Goal: Transaction & Acquisition: Purchase product/service

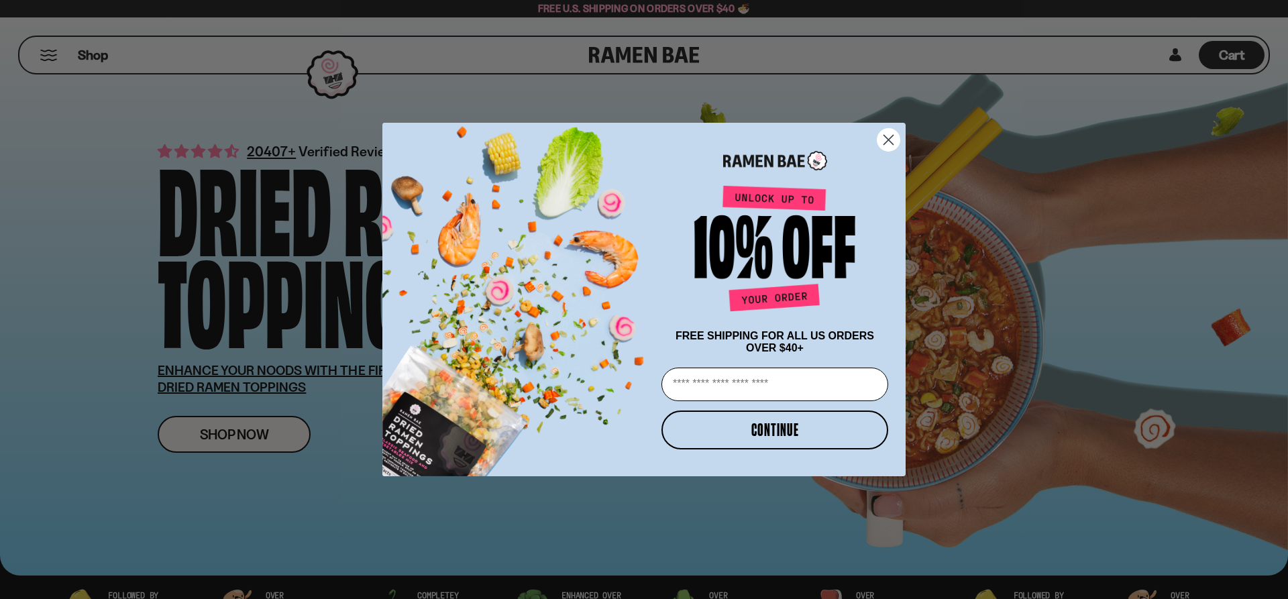
click at [888, 136] on icon "Close dialog" at bounding box center [888, 140] width 9 height 9
click at [888, 138] on icon "Close dialog" at bounding box center [888, 140] width 9 height 9
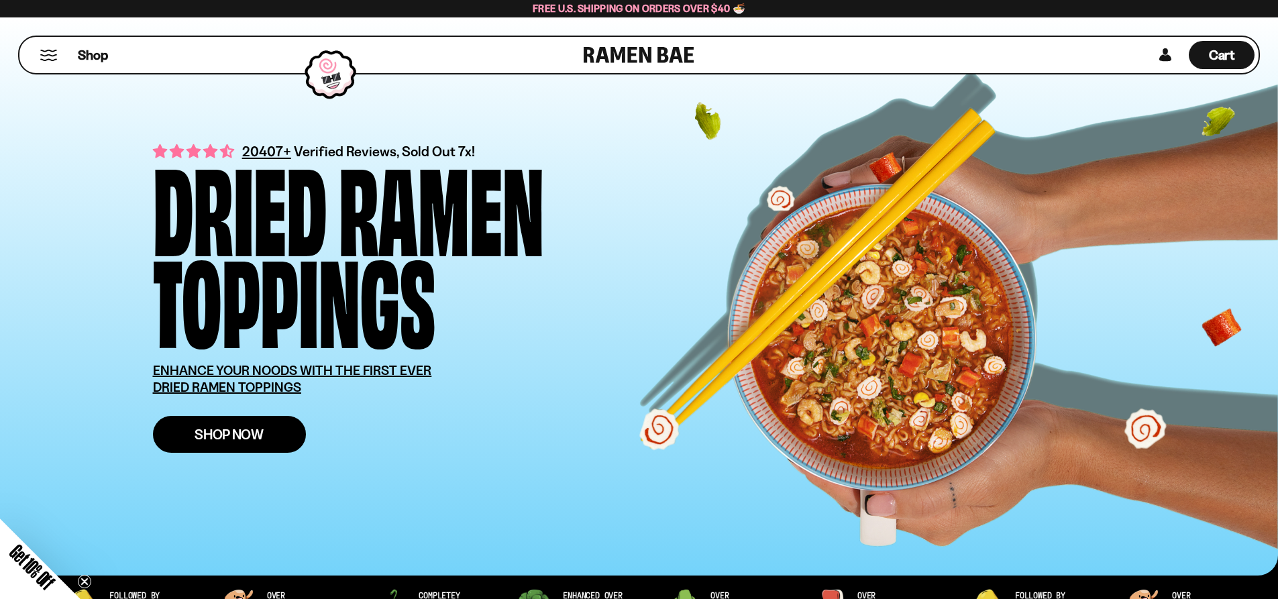
click at [231, 436] on span "Shop Now" at bounding box center [229, 434] width 69 height 14
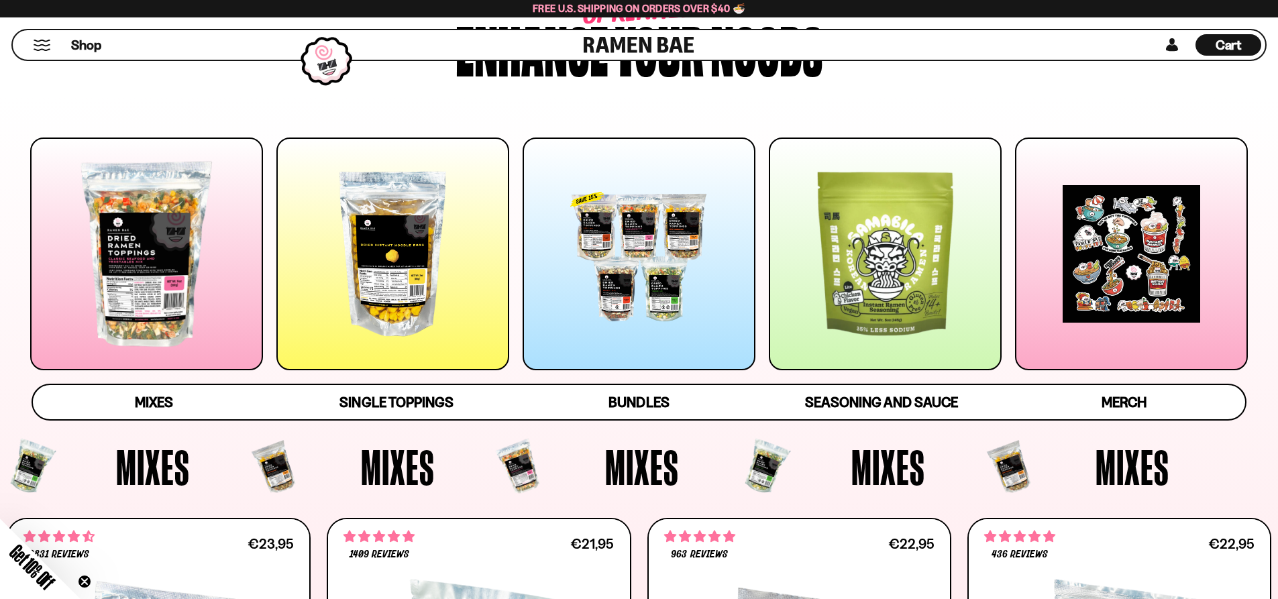
click at [632, 284] on div at bounding box center [639, 254] width 233 height 233
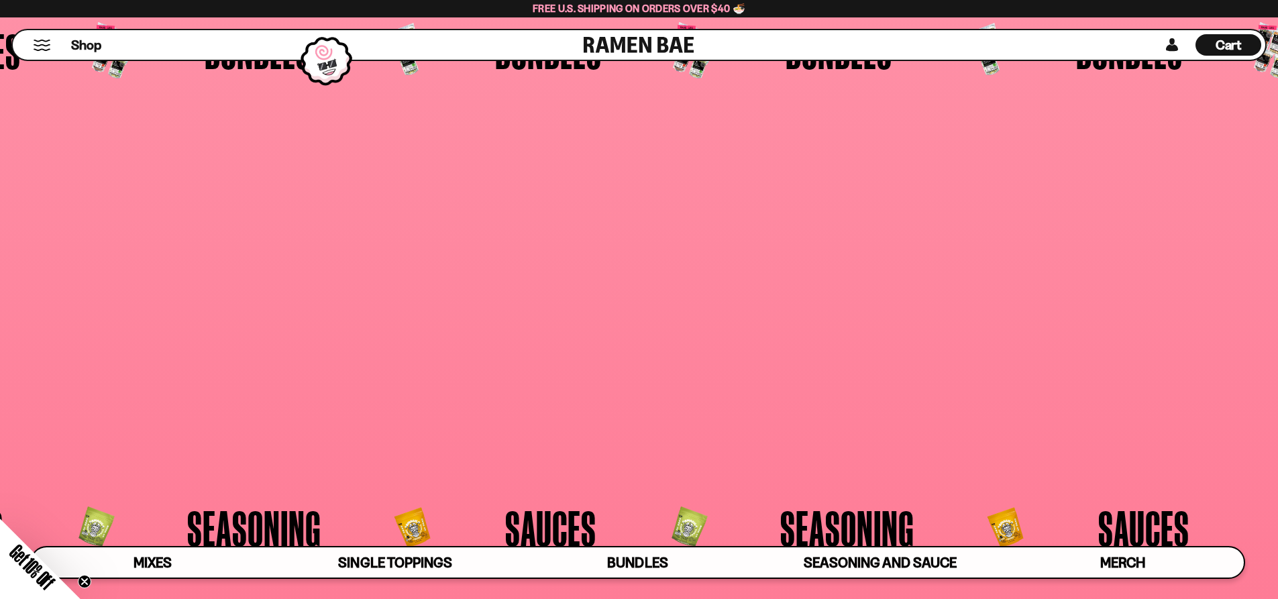
scroll to position [3502, 0]
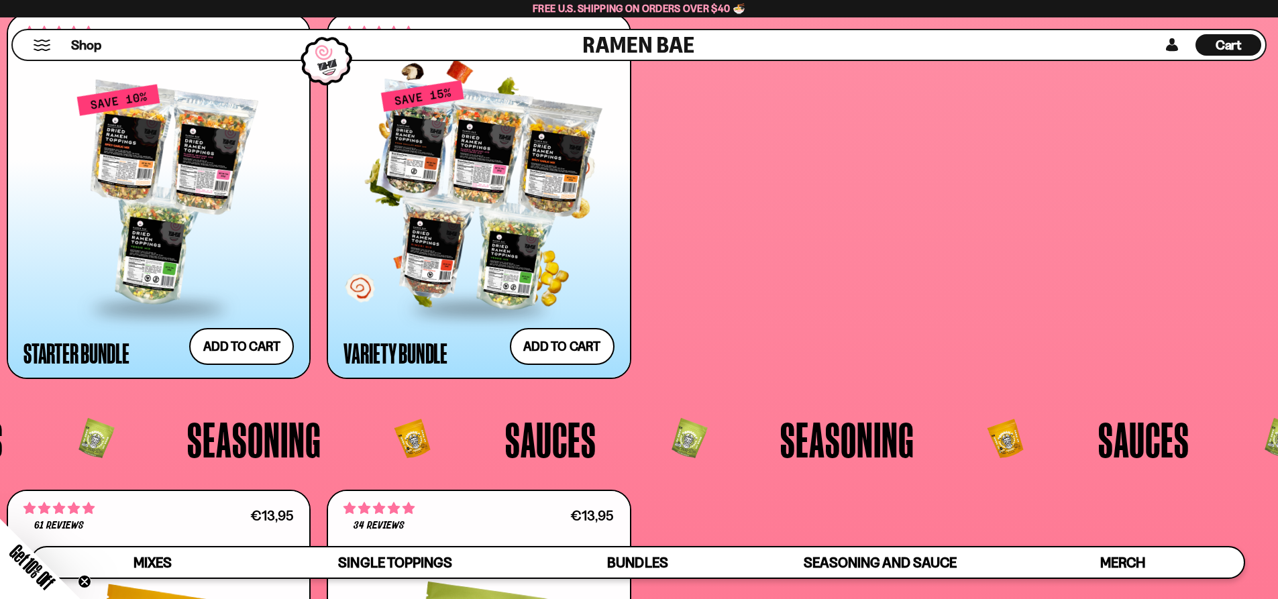
click at [499, 264] on div at bounding box center [478, 195] width 270 height 224
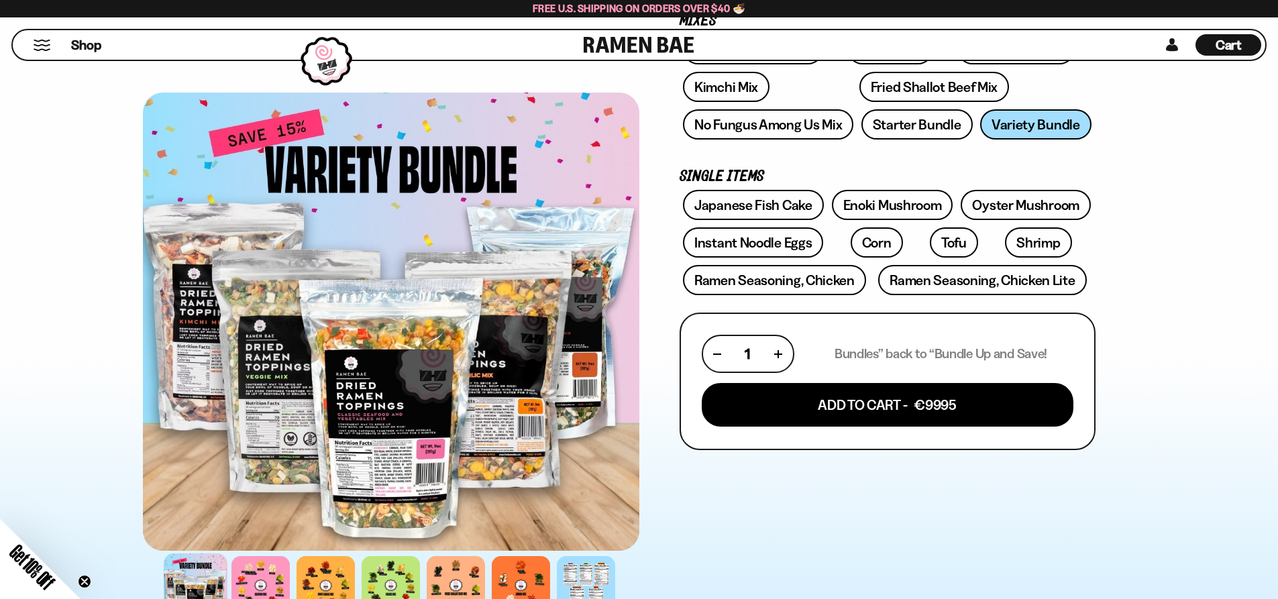
scroll to position [402, 0]
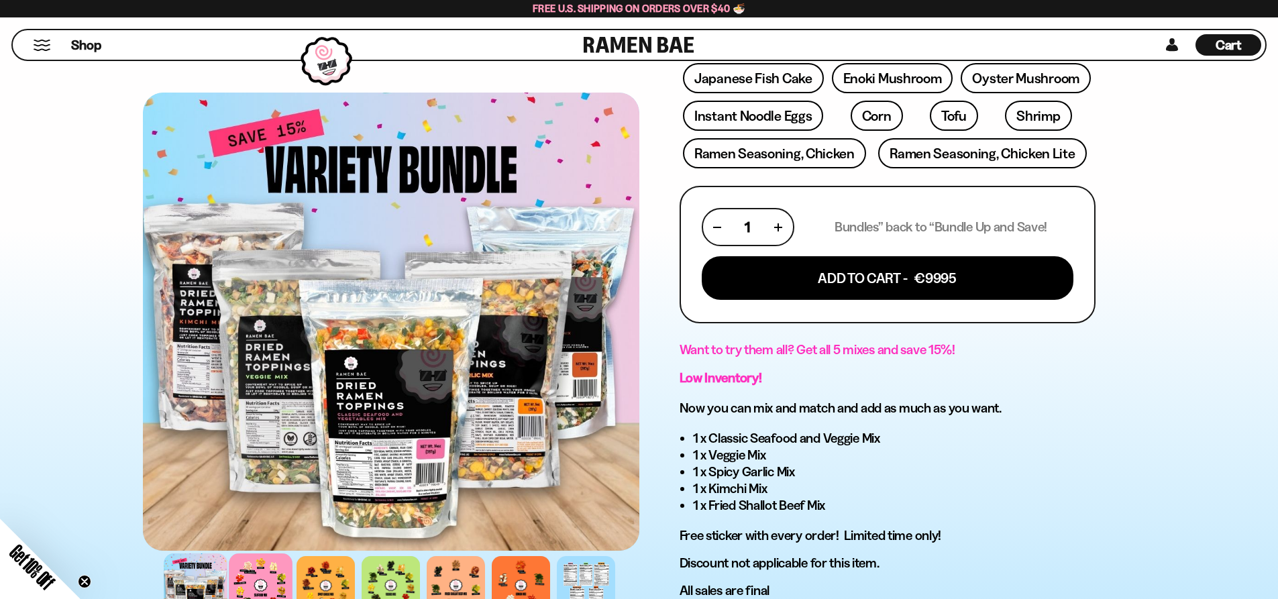
click at [255, 575] on div at bounding box center [261, 585] width 64 height 64
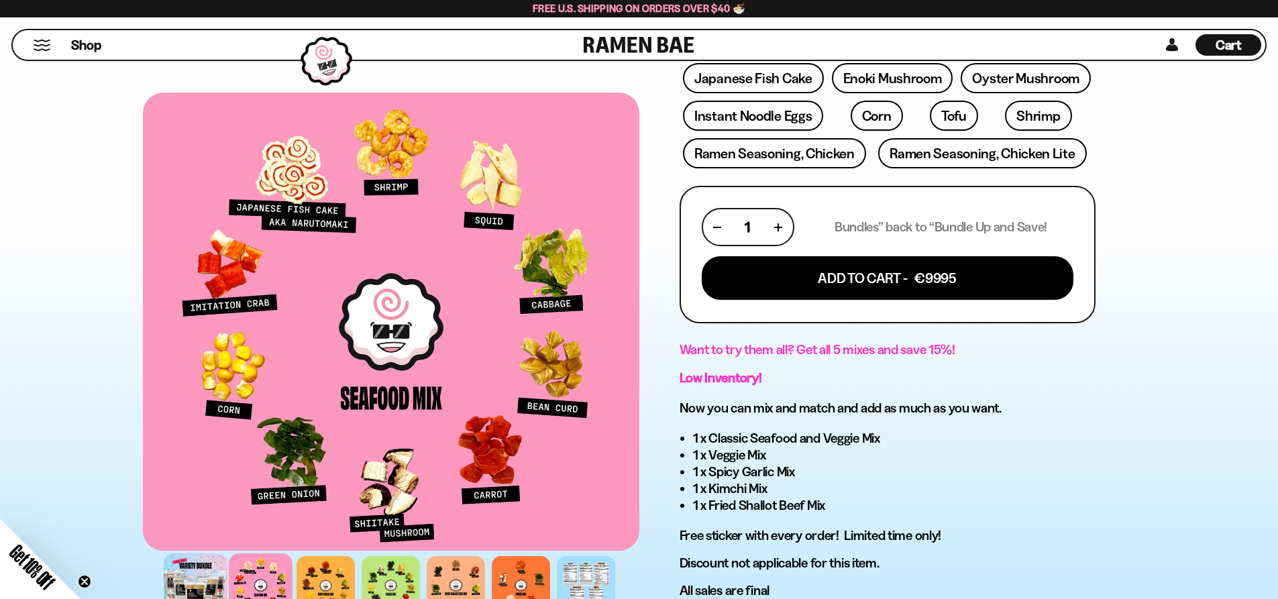
click at [196, 574] on div at bounding box center [196, 585] width 64 height 64
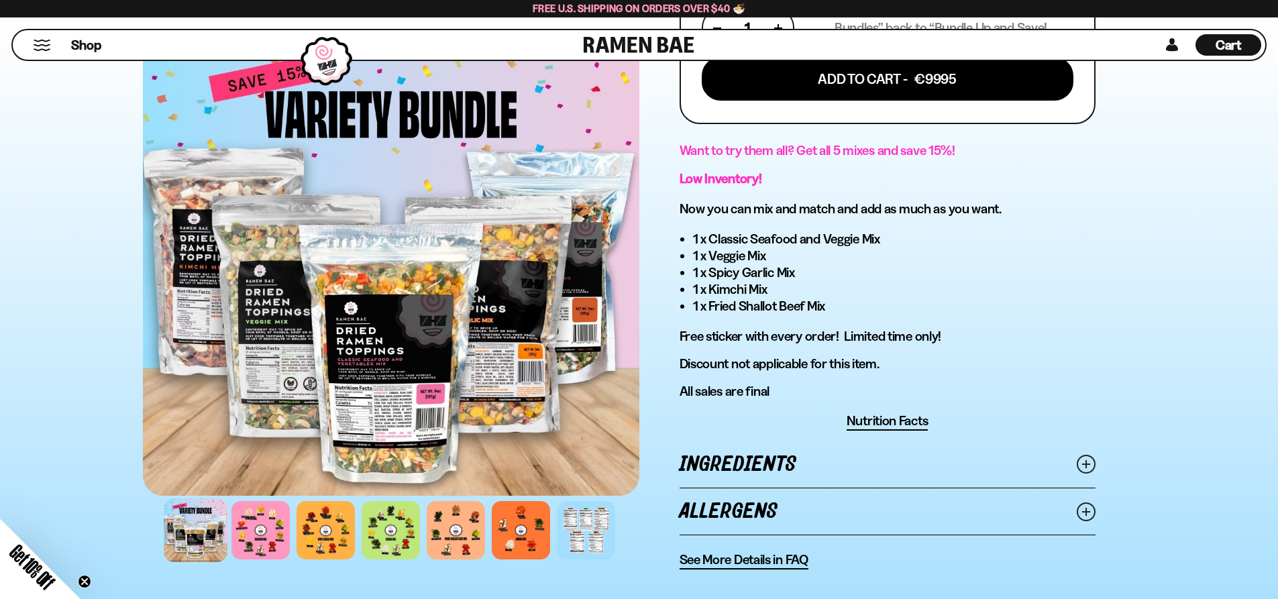
scroll to position [604, 0]
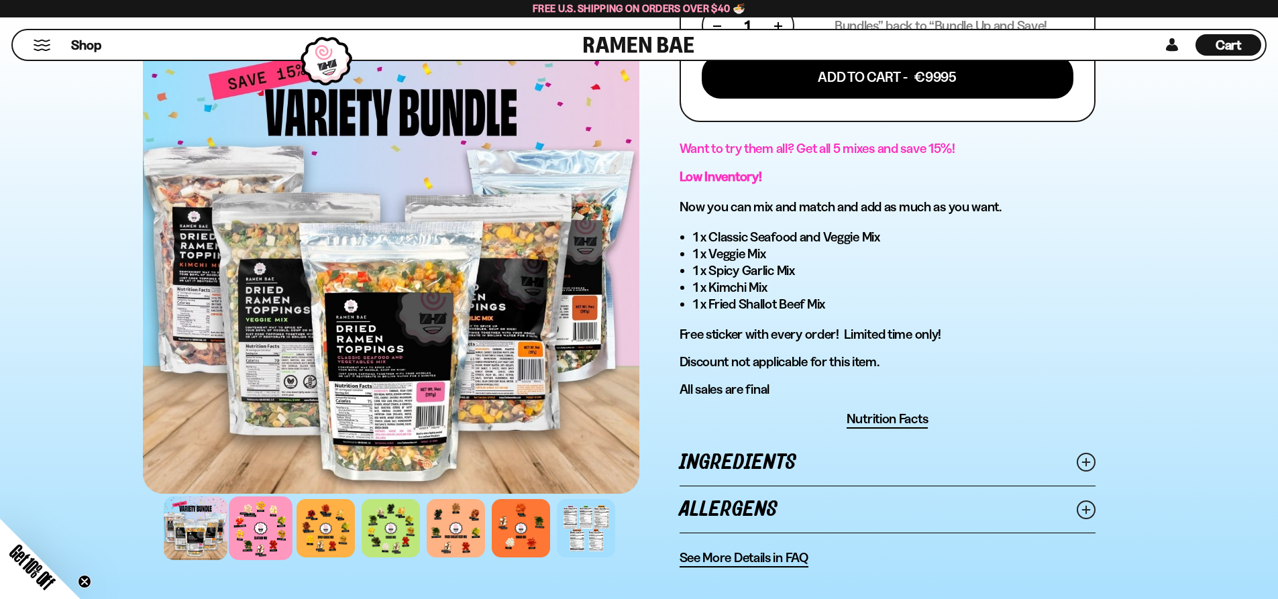
click at [272, 541] on div at bounding box center [261, 528] width 64 height 64
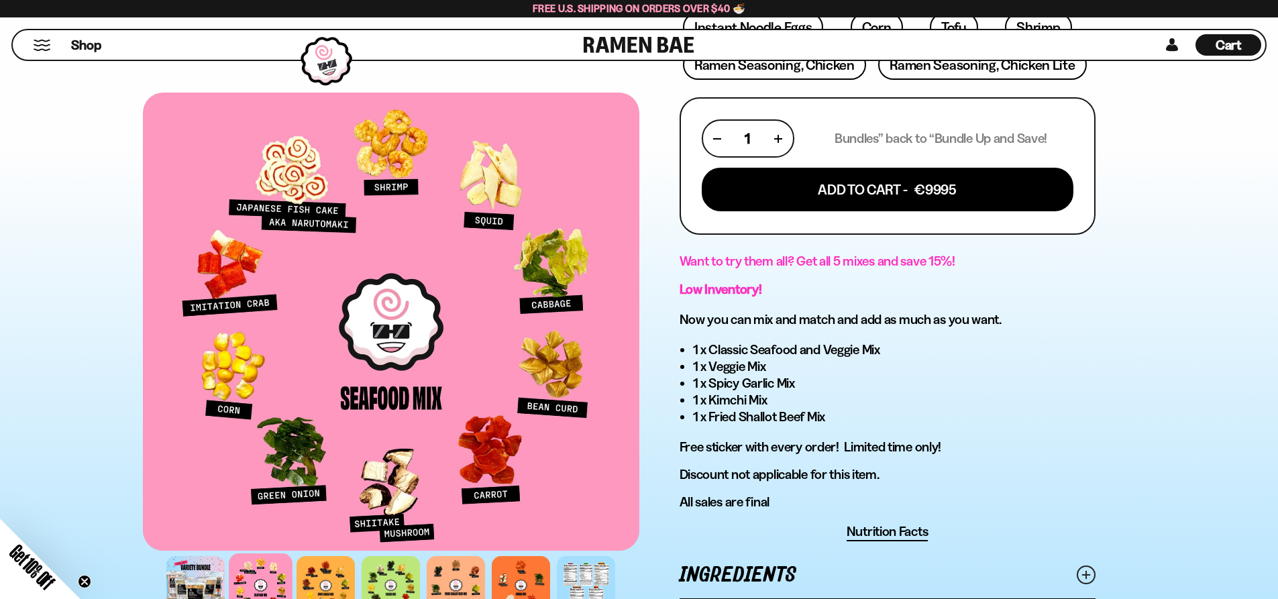
scroll to position [470, 0]
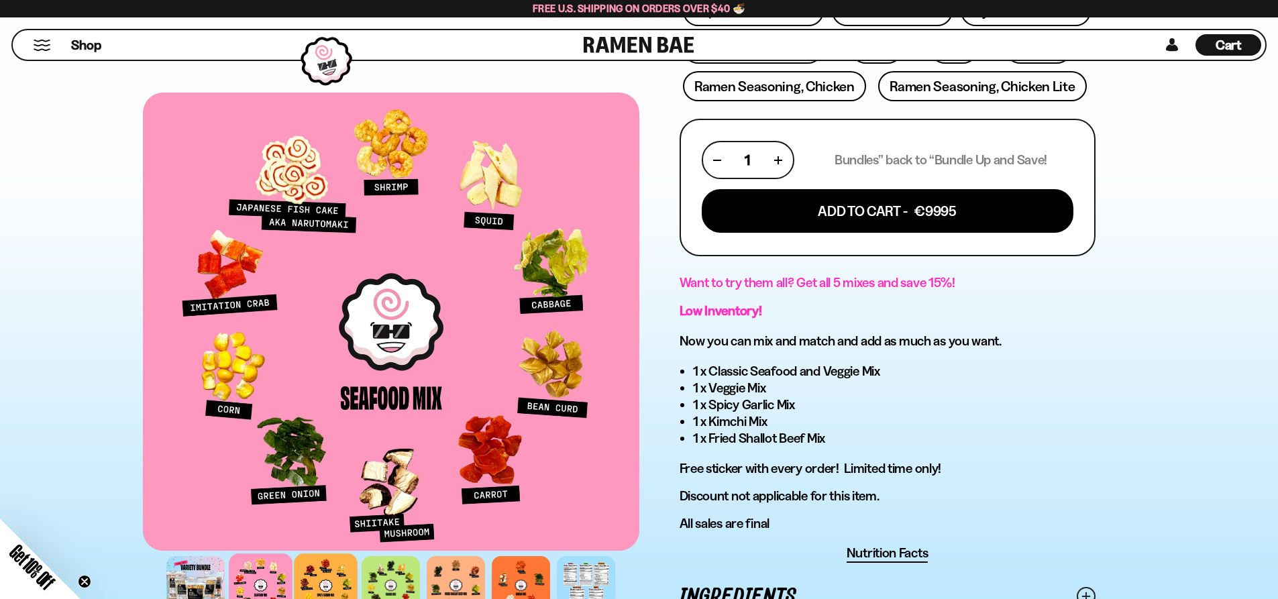
click at [309, 574] on div at bounding box center [326, 585] width 64 height 64
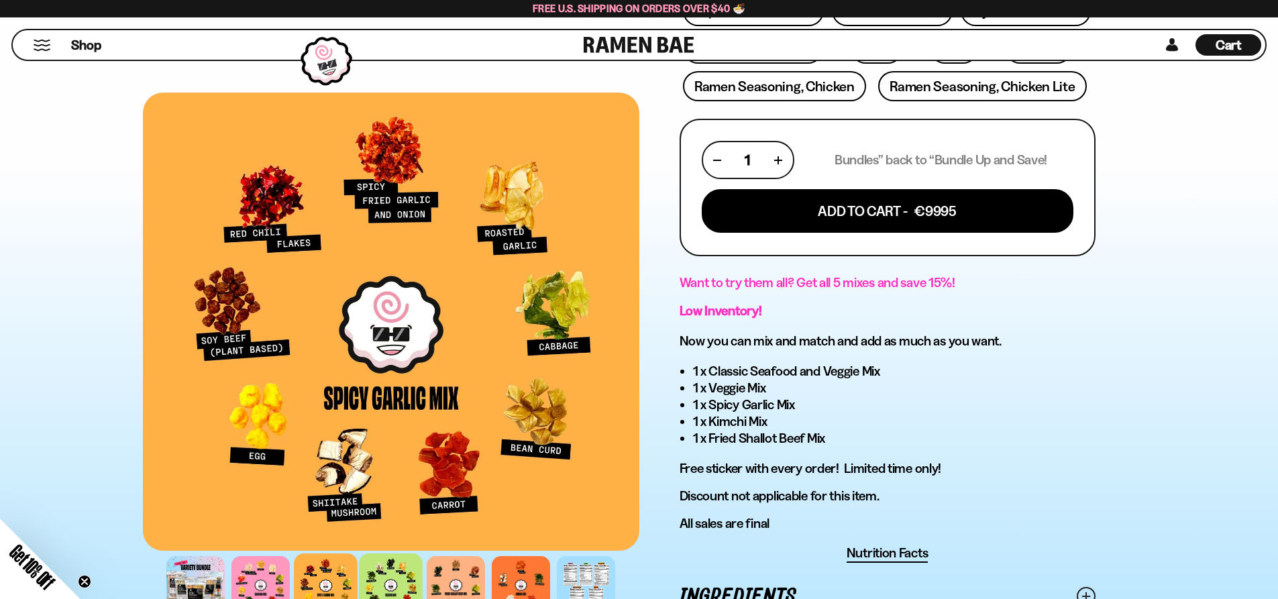
click at [374, 582] on div at bounding box center [391, 585] width 64 height 64
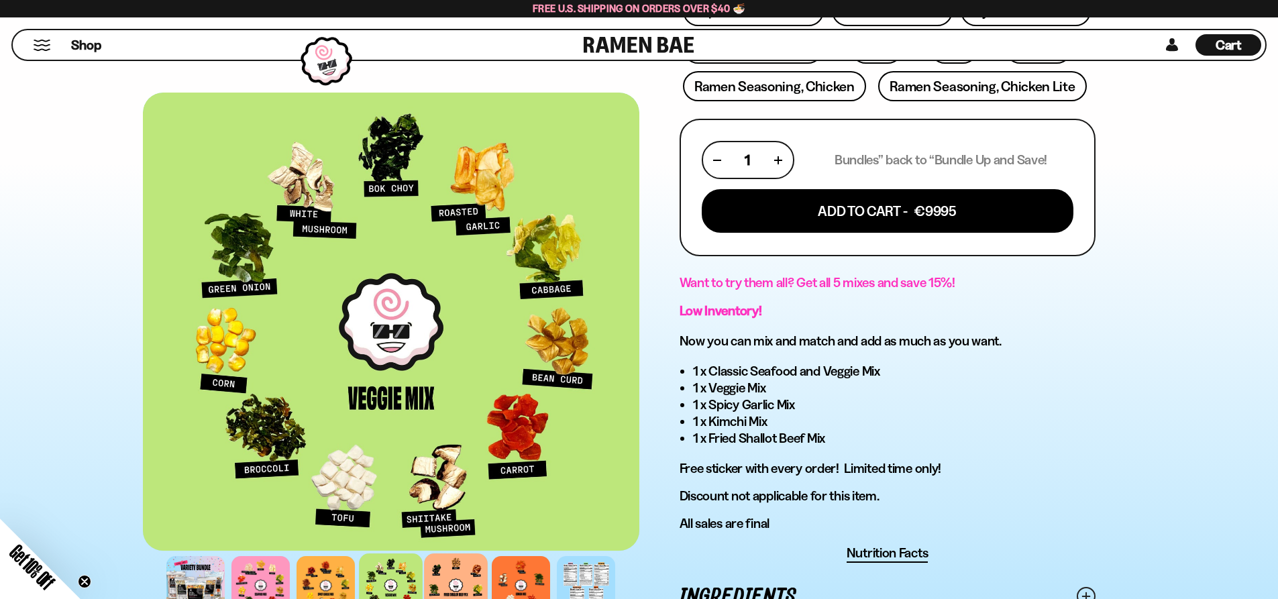
click at [454, 574] on div at bounding box center [456, 585] width 64 height 64
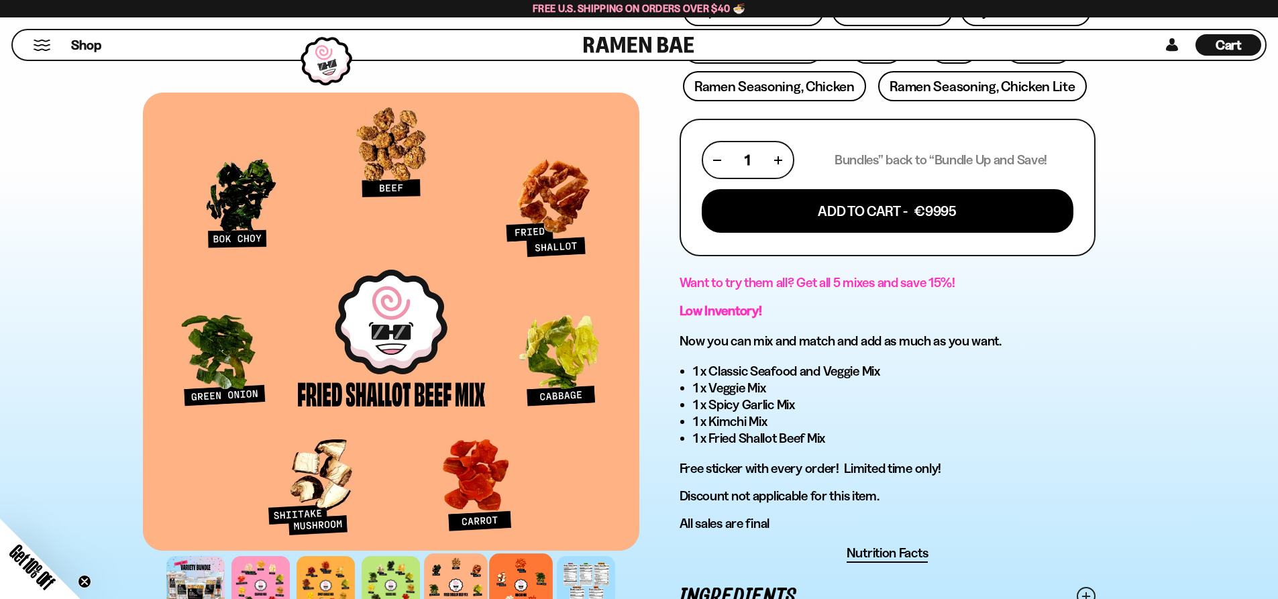
click at [534, 580] on div at bounding box center [521, 585] width 64 height 64
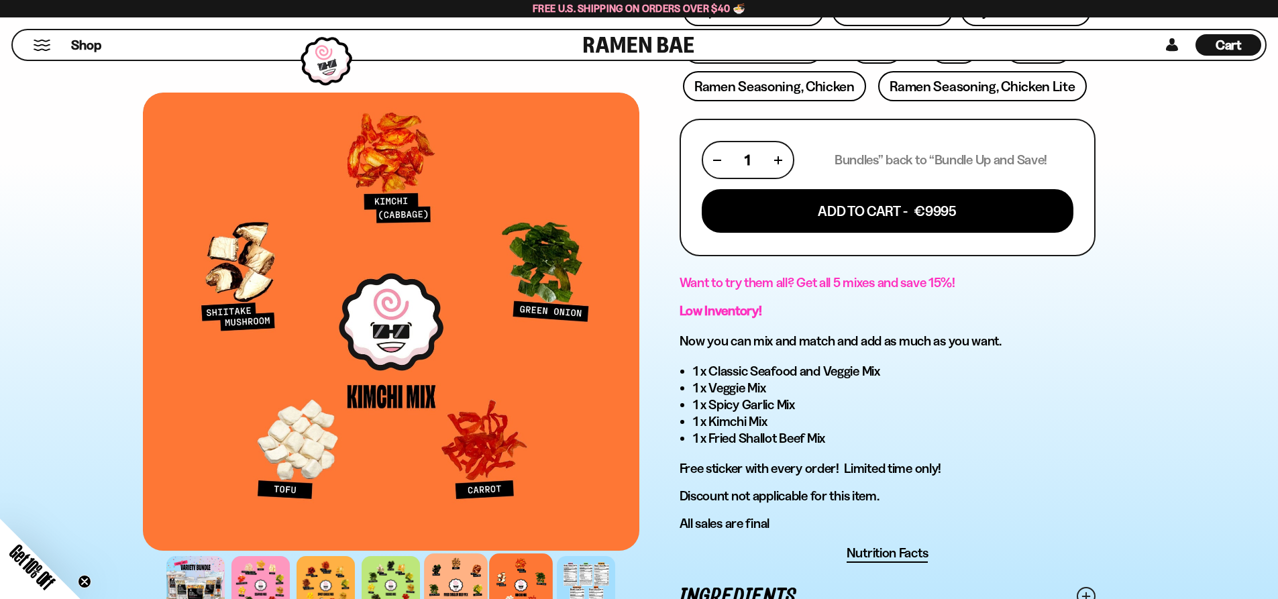
click at [474, 586] on div at bounding box center [456, 585] width 64 height 64
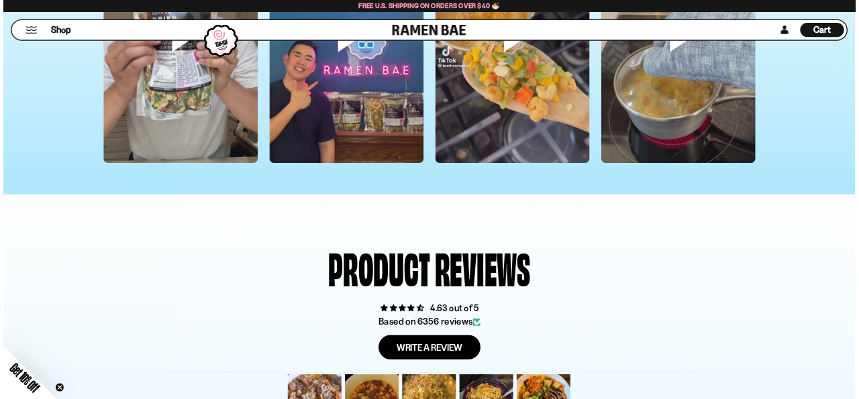
scroll to position [4360, 0]
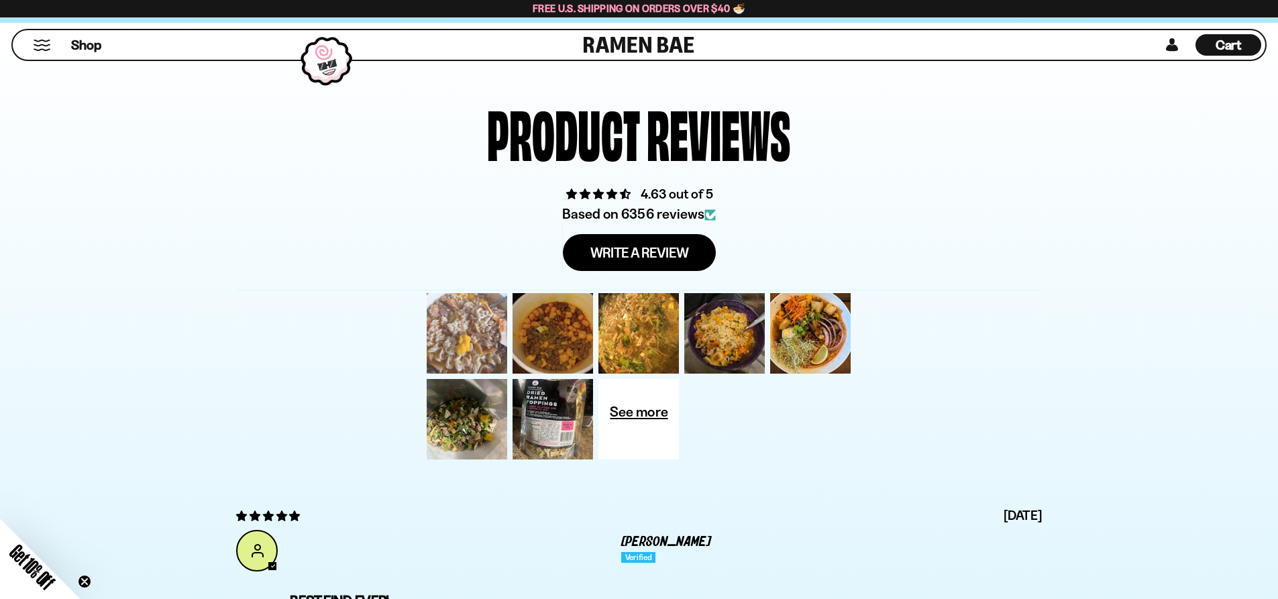
click at [489, 341] on div at bounding box center [467, 333] width 86 height 86
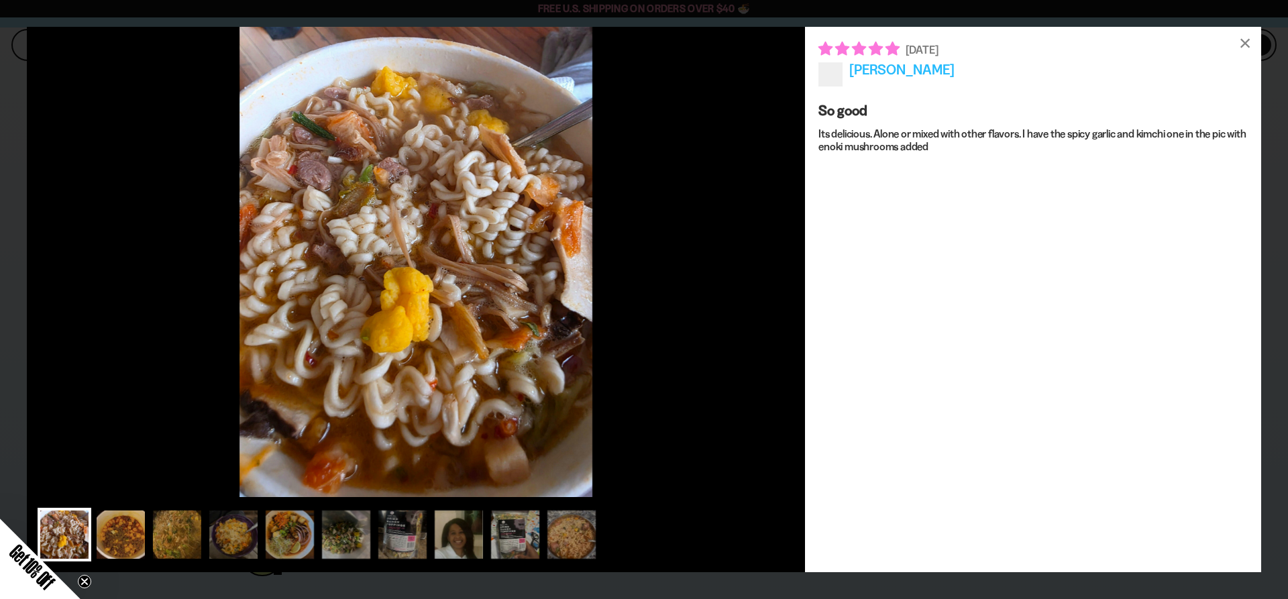
click at [132, 529] on div at bounding box center [121, 535] width 54 height 54
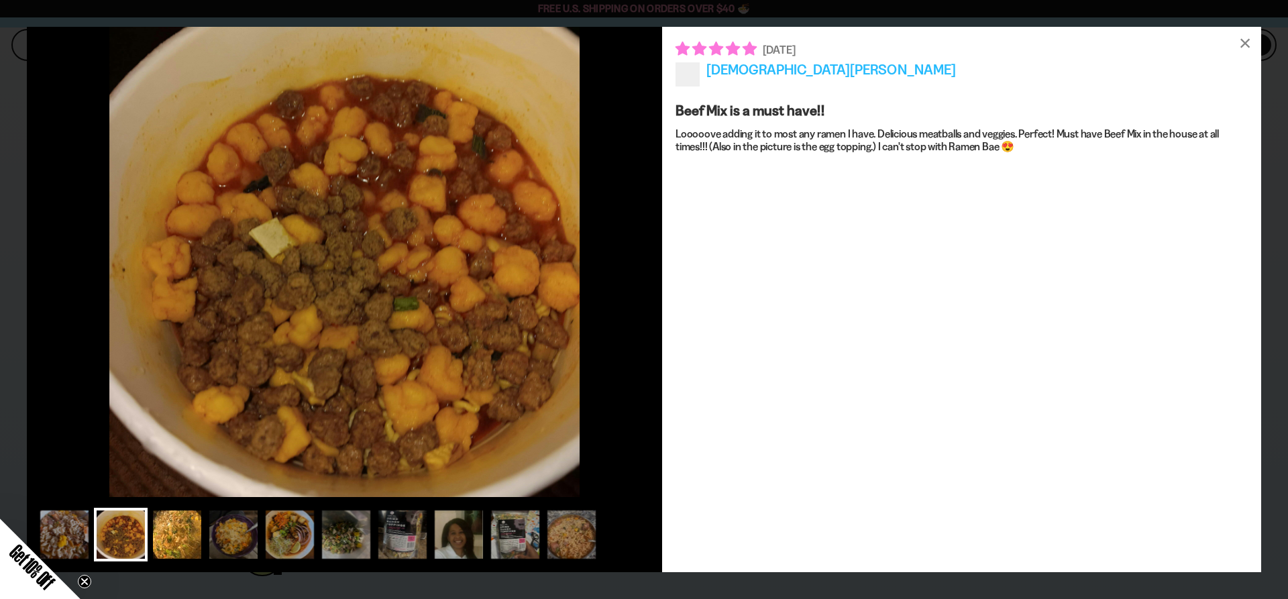
click at [184, 533] on div at bounding box center [177, 535] width 54 height 54
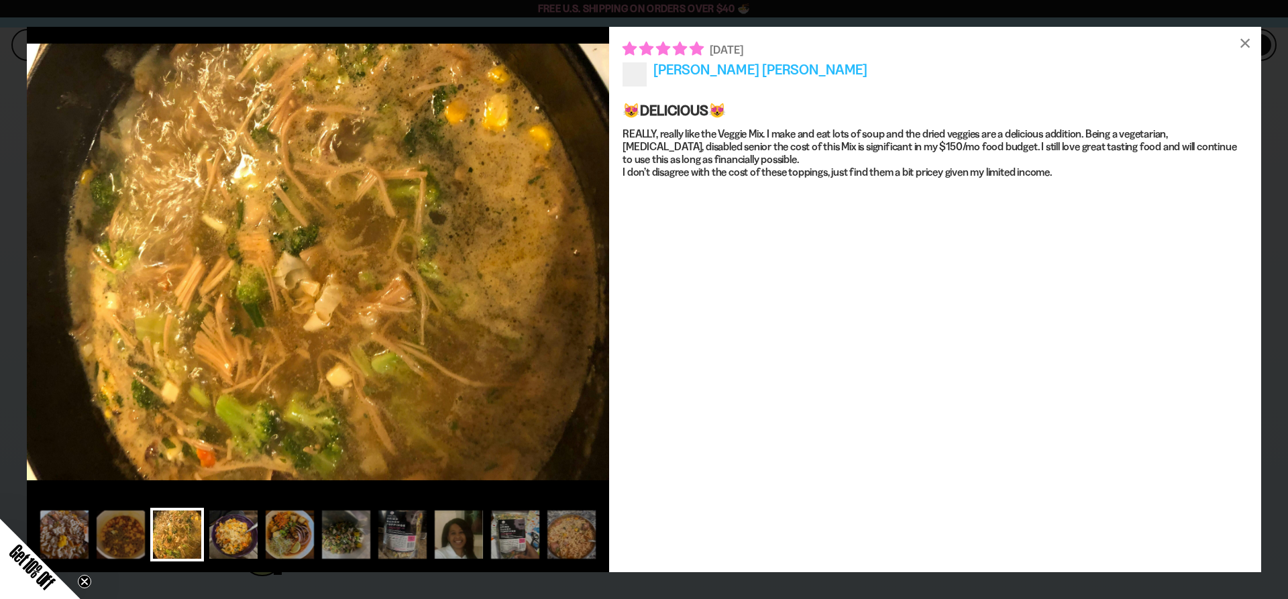
click at [248, 540] on div at bounding box center [234, 535] width 54 height 54
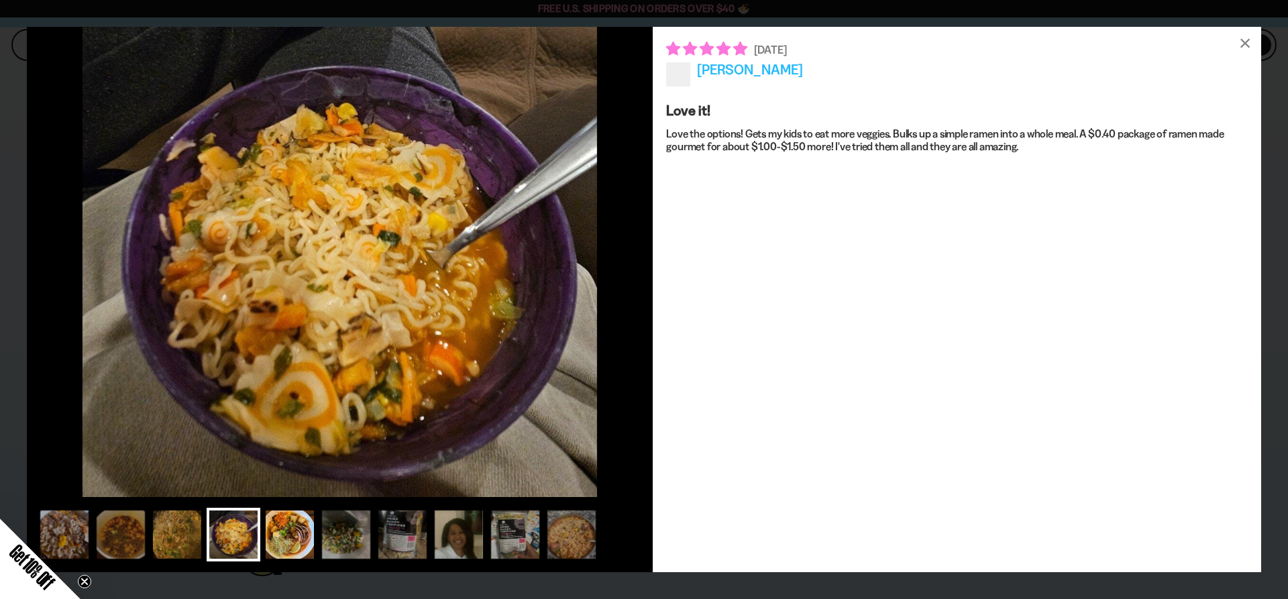
click at [311, 542] on div at bounding box center [290, 535] width 54 height 54
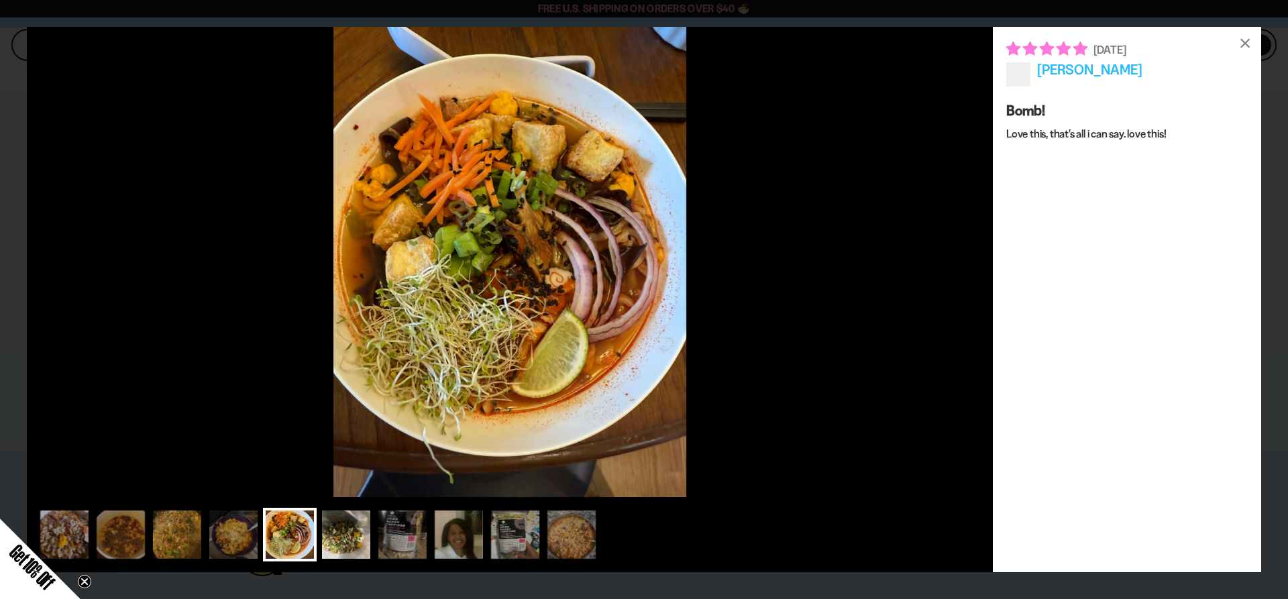
click at [346, 540] on div at bounding box center [346, 535] width 54 height 54
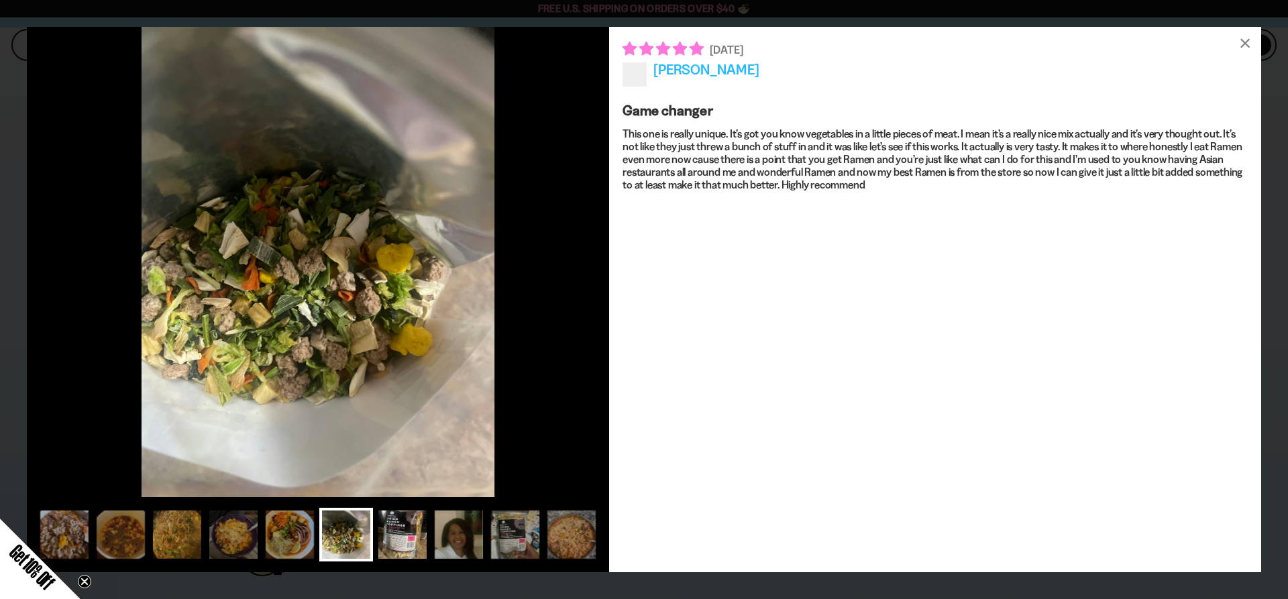
click at [404, 521] on div at bounding box center [403, 535] width 54 height 54
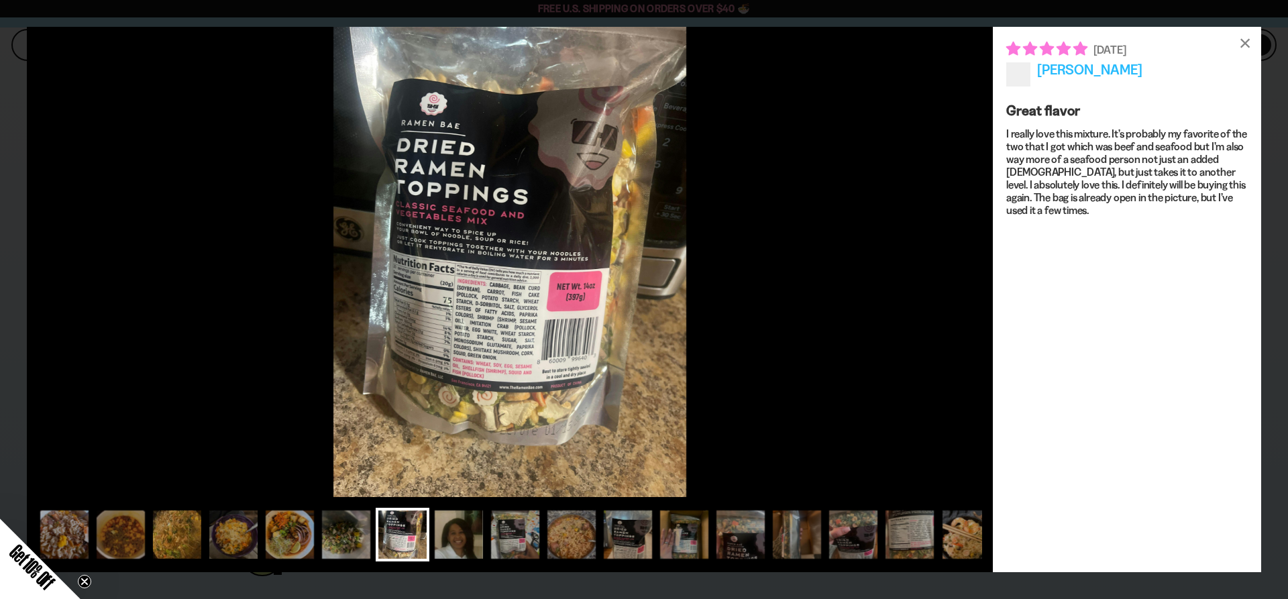
click at [555, 381] on figure at bounding box center [510, 262] width 966 height 470
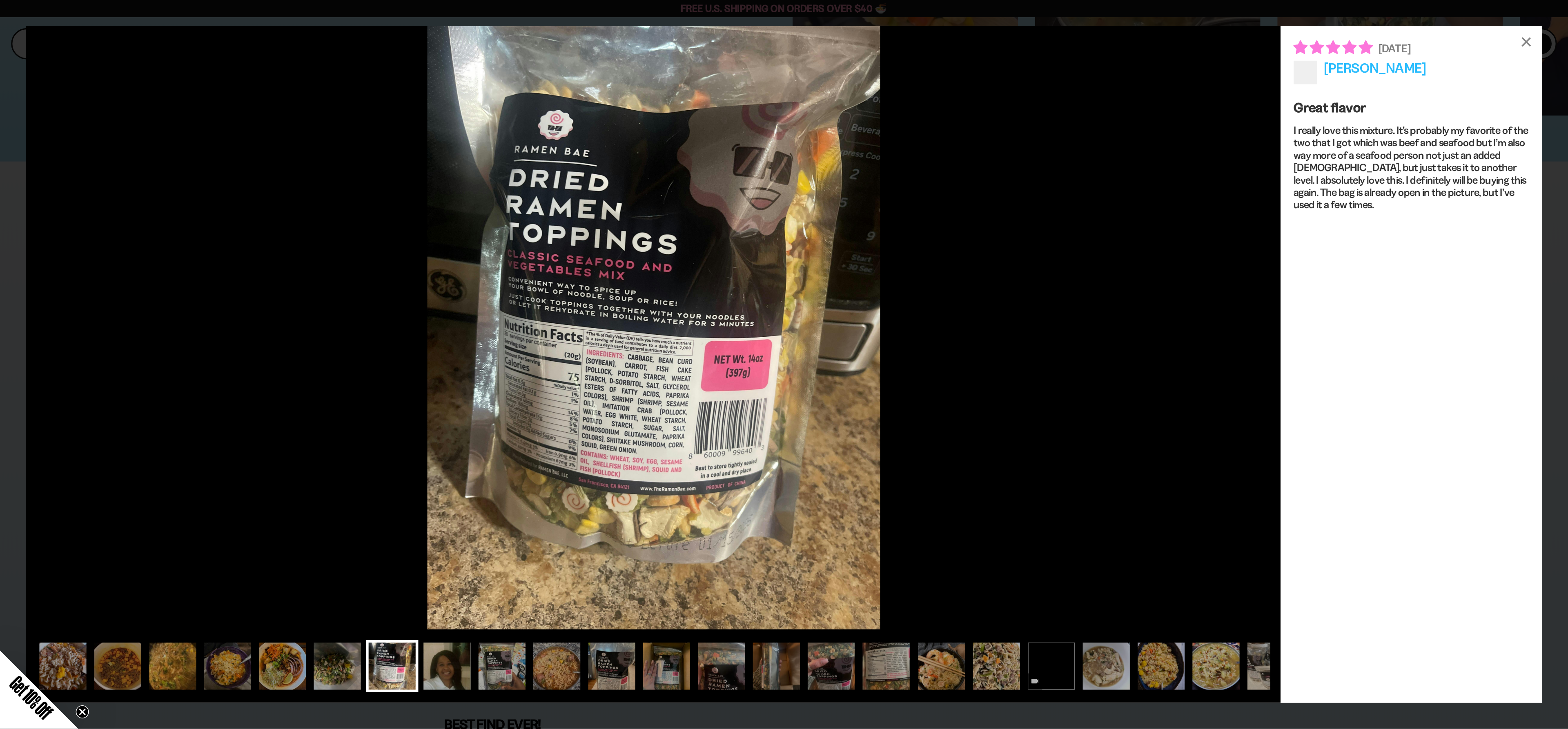
scroll to position [2659, 0]
